Goal: Task Accomplishment & Management: Manage account settings

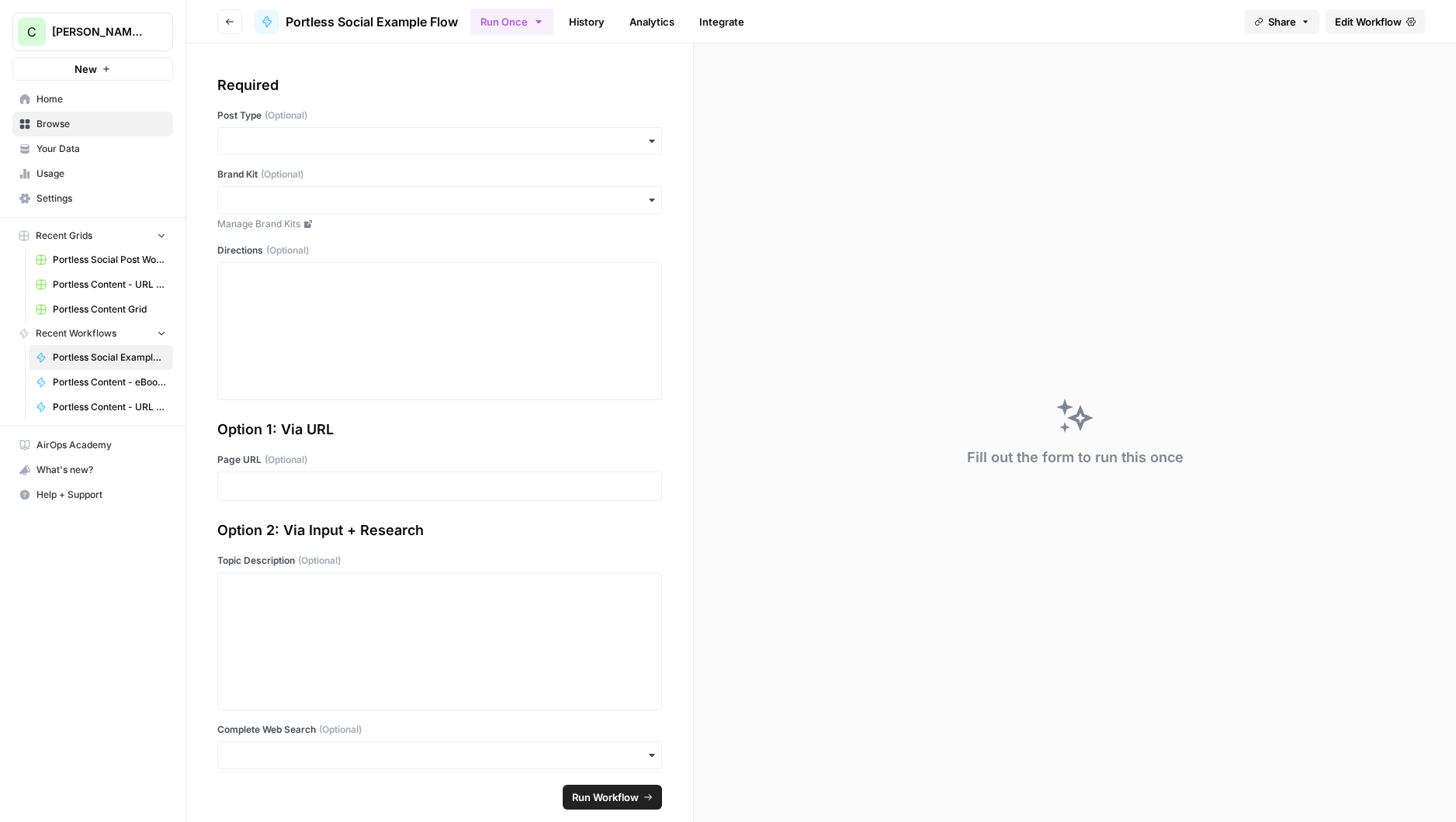
click at [61, 206] on link "Settings" at bounding box center [93, 199] width 161 height 24
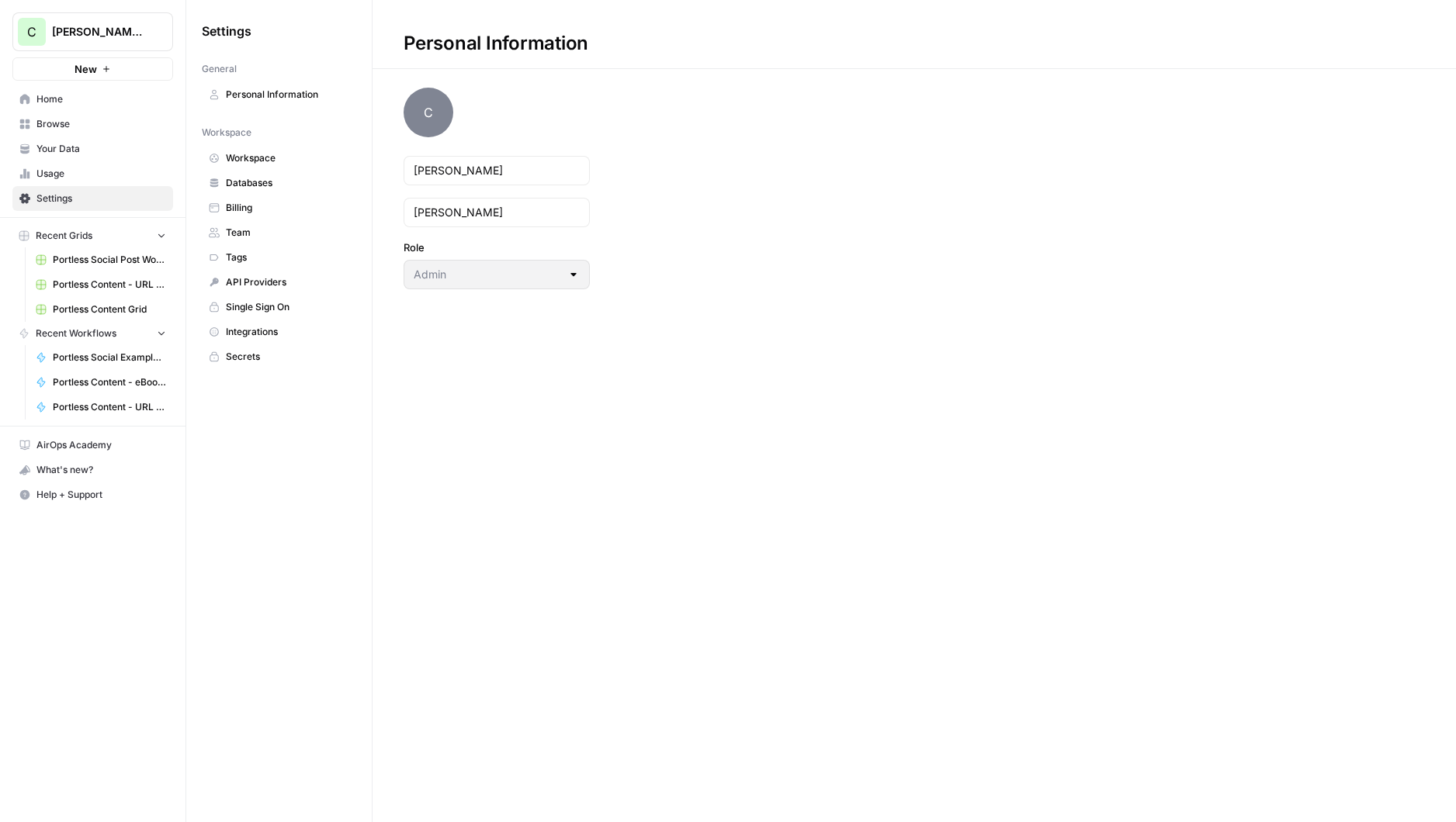
click at [231, 179] on span "Databases" at bounding box center [287, 183] width 123 height 14
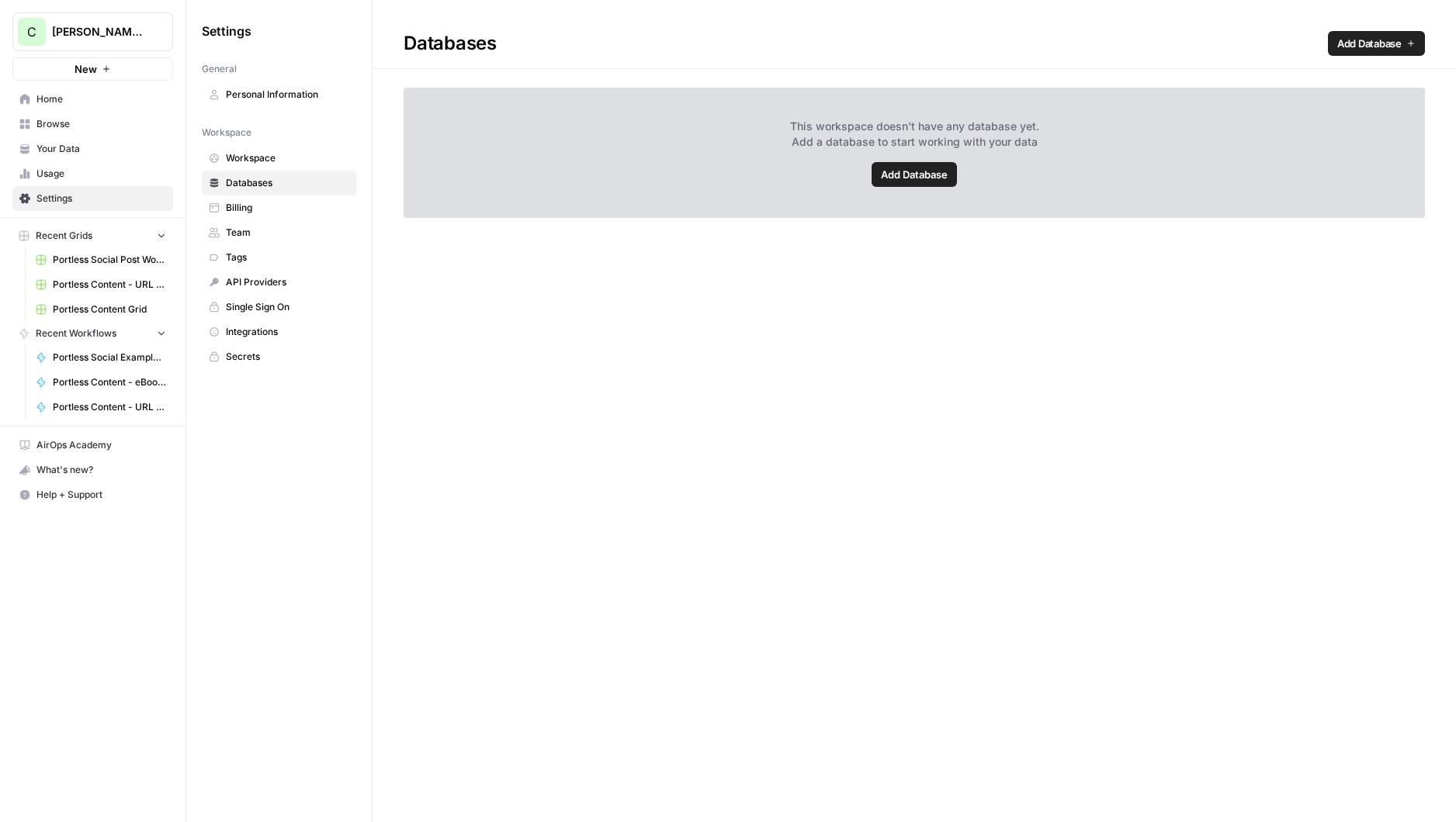
click at [905, 169] on span "Add Database" at bounding box center [914, 175] width 66 height 16
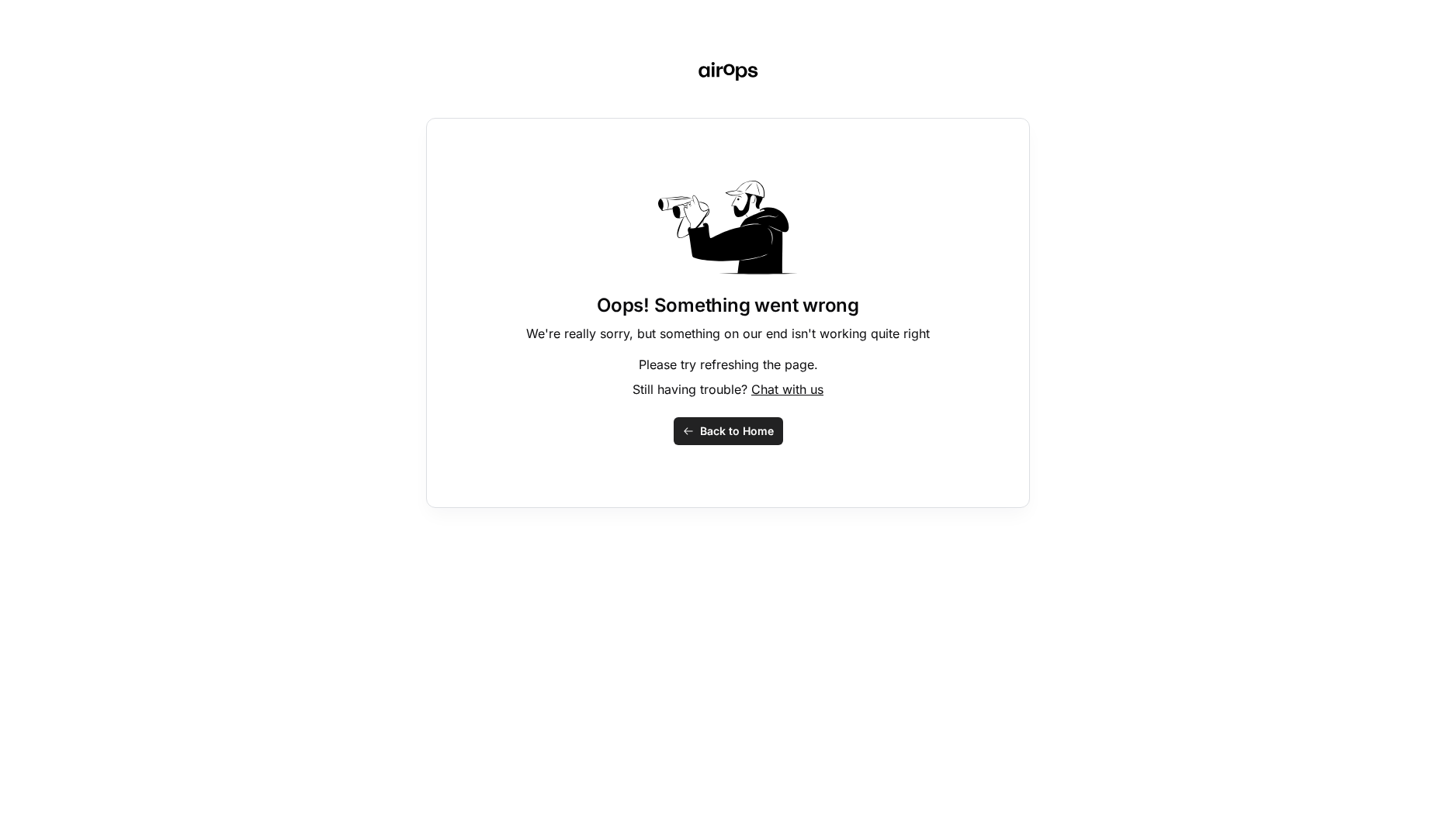
click at [719, 434] on span "Back to Home" at bounding box center [737, 431] width 74 height 16
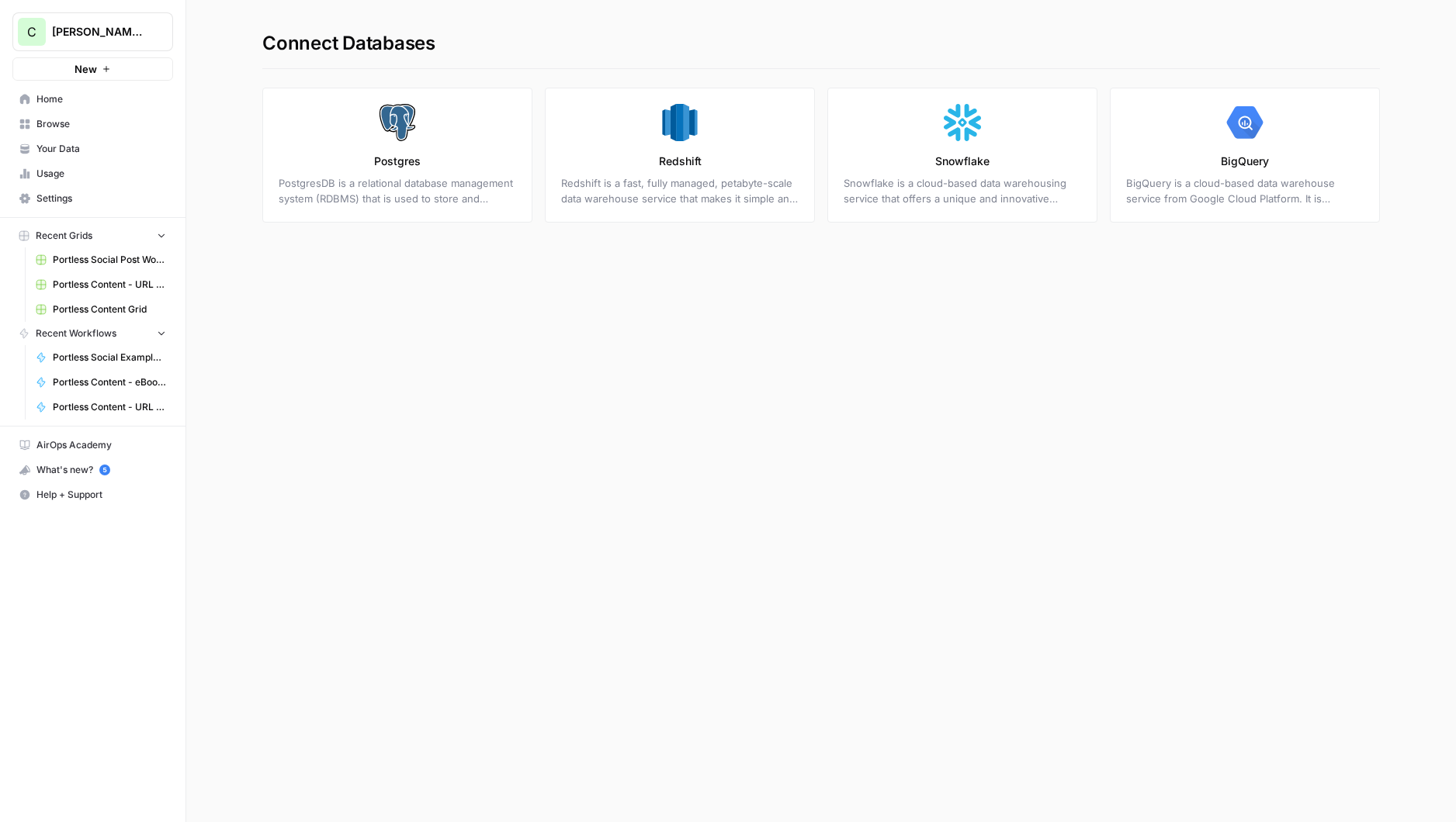
click at [1261, 161] on p "BigQuery" at bounding box center [1244, 162] width 48 height 16
click at [61, 171] on span "Usage" at bounding box center [102, 174] width 130 height 14
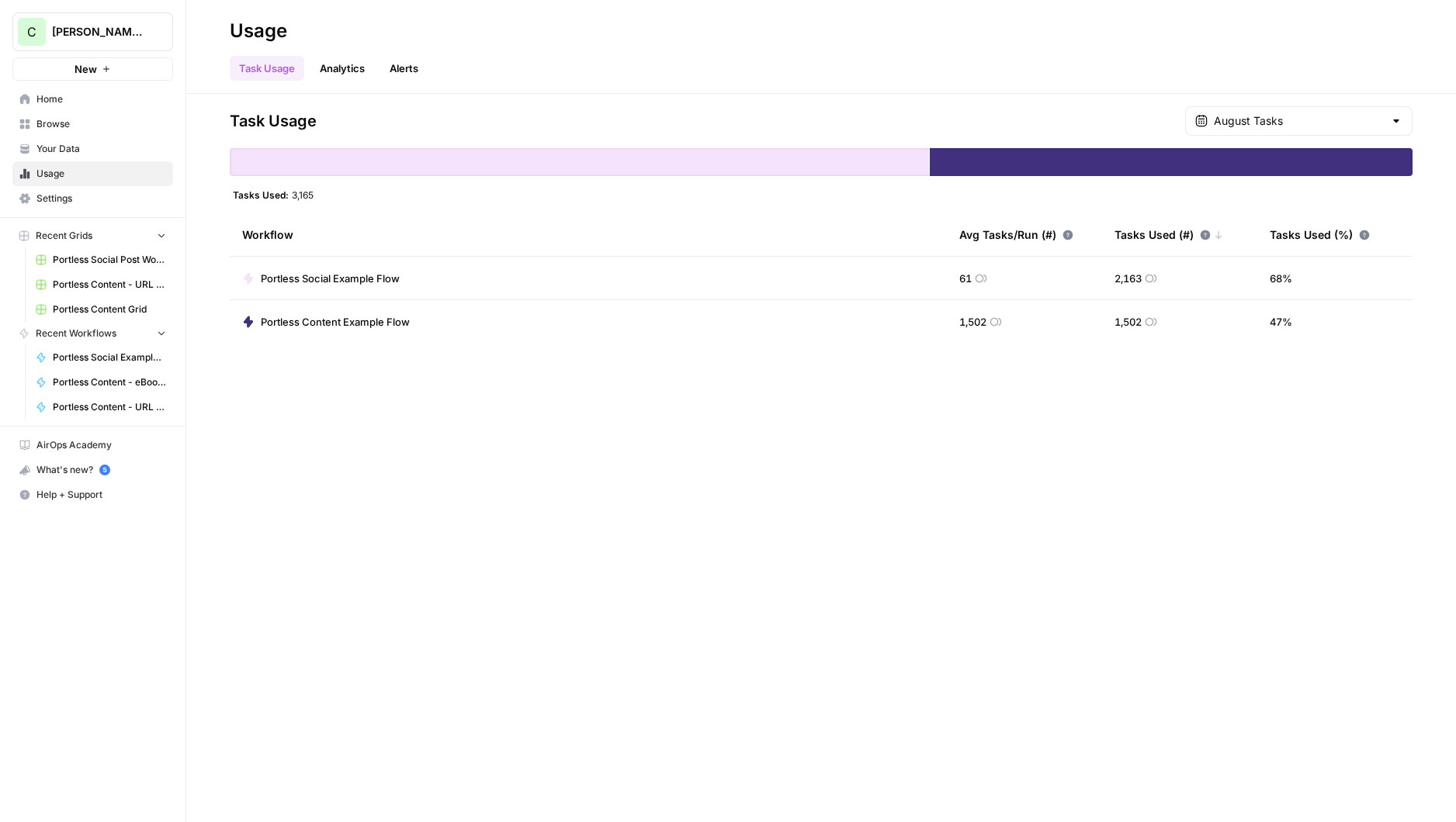
click at [107, 470] on circle "button" at bounding box center [105, 470] width 10 height 10
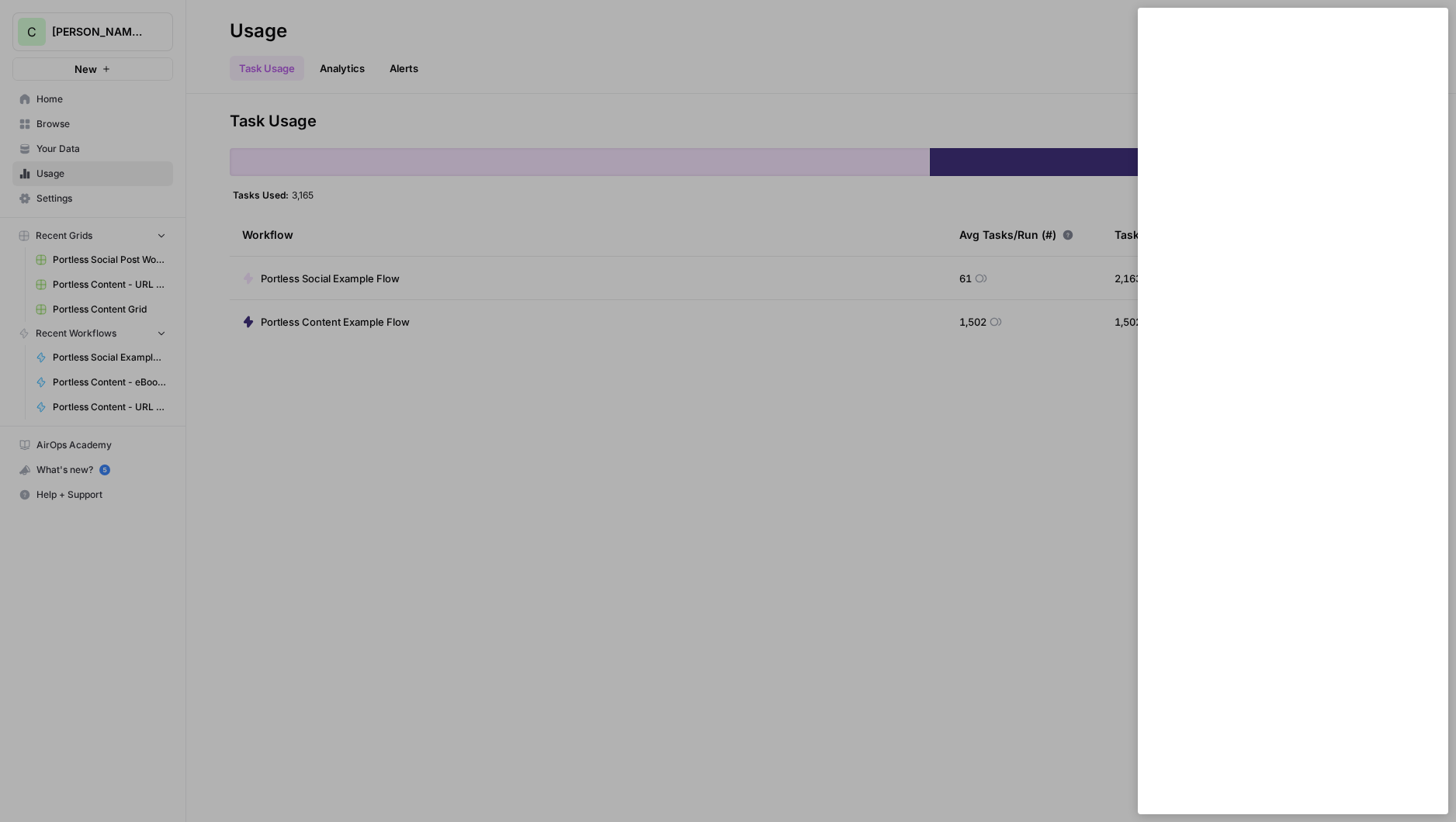
click at [906, 59] on div at bounding box center [728, 411] width 1456 height 822
